Goal: Task Accomplishment & Management: Use online tool/utility

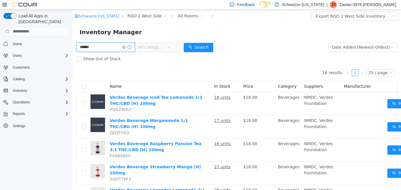
drag, startPoint x: 102, startPoint y: 48, endPoint x: 46, endPoint y: 54, distance: 56.6
click at [73, 54] on html "Schwazze [US_STATE] / RGO 2 West Side / All Rooms / Export RGO 2 West Side Inve…" at bounding box center [237, 99] width 328 height 181
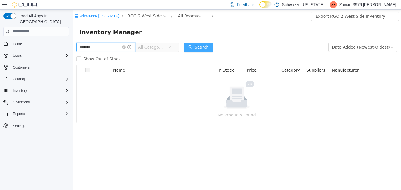
type input "*******"
click at [206, 46] on button "Search" at bounding box center [199, 47] width 30 height 9
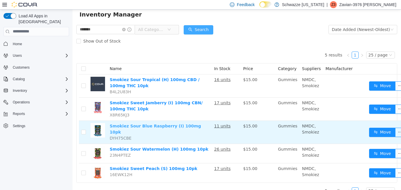
scroll to position [27, 0]
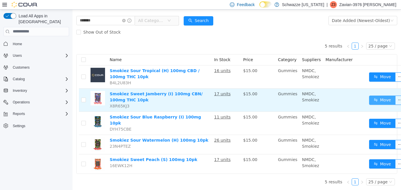
click at [377, 98] on button "Move" at bounding box center [382, 99] width 27 height 9
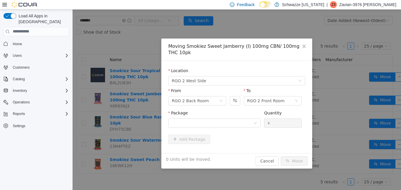
scroll to position [22, 0]
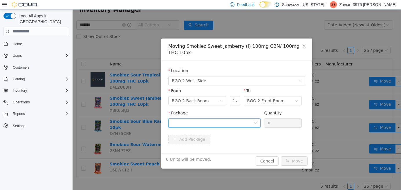
click at [215, 122] on div at bounding box center [213, 123] width 82 height 9
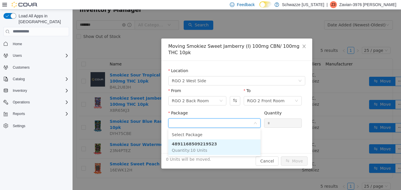
drag, startPoint x: 196, startPoint y: 145, endPoint x: 198, endPoint y: 142, distance: 3.9
click at [197, 143] on strong "4891168509219523" at bounding box center [194, 144] width 45 height 5
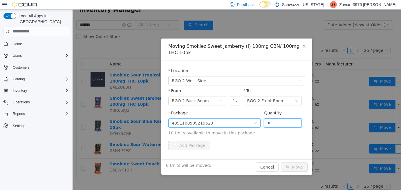
drag, startPoint x: 280, startPoint y: 122, endPoint x: 243, endPoint y: 124, distance: 37.2
click at [243, 124] on span "Package 4891168509219523 Quantity * 10 Units available to move in this package" at bounding box center [236, 124] width 137 height 26
type input "**"
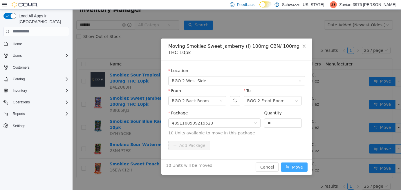
click at [294, 167] on button "Move" at bounding box center [294, 166] width 27 height 9
